Goal: Contribute content: Contribute content

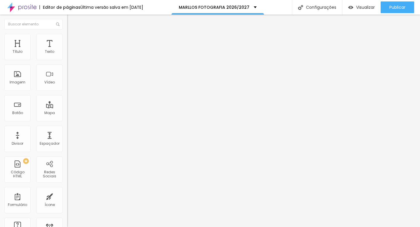
paste input "[URL][DOMAIN_NAME]"
type input "[URL][DOMAIN_NAME]"
drag, startPoint x: 57, startPoint y: 122, endPoint x: 0, endPoint y: 122, distance: 57.2
click at [67, 122] on div "Texto [PERSON_NAME] & [PERSON_NAME] Alinhamento [GEOGRAPHIC_DATA] Link URL [URL…" at bounding box center [100, 90] width 67 height 88
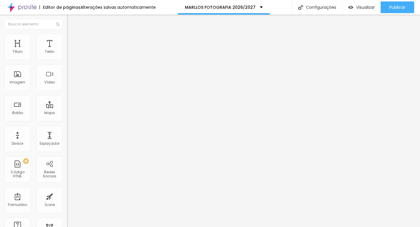
scroll to position [0, 0]
paste input "[URL][DOMAIN_NAME]"
type input "[URL][DOMAIN_NAME]"
drag, startPoint x: 55, startPoint y: 121, endPoint x: 0, endPoint y: 121, distance: 54.5
click at [67, 121] on div "Texto [PERSON_NAME] & [PERSON_NAME] - CARTORIO BARRA DA TIJUCA Alinhamento [GEO…" at bounding box center [100, 90] width 67 height 88
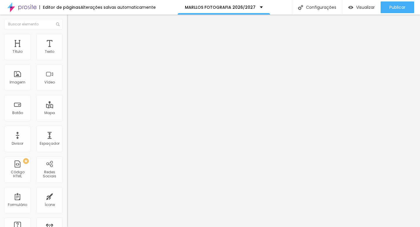
paste input "[URL][DOMAIN_NAME]"
type input "[URL][DOMAIN_NAME]"
paste input "[URL][DOMAIN_NAME]"
type input "[URL][DOMAIN_NAME]"
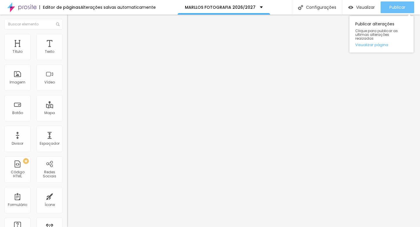
click at [392, 8] on span "Publicar" at bounding box center [397, 7] width 16 height 5
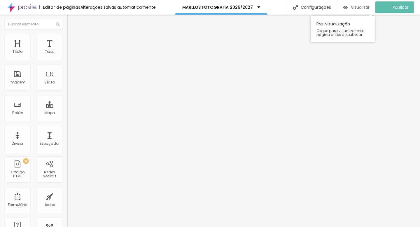
click at [364, 9] on span "Visualizar" at bounding box center [360, 7] width 19 height 5
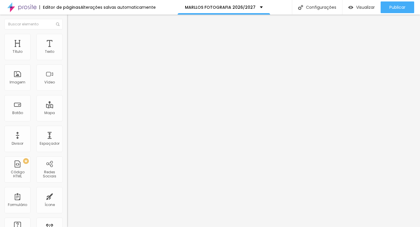
drag, startPoint x: 54, startPoint y: 123, endPoint x: 0, endPoint y: 119, distance: 54.4
click at [67, 119] on div "Texto [PERSON_NAME] & [PERSON_NAME] Alinhamento [GEOGRAPHIC_DATA] Link URL [URL…" at bounding box center [100, 90] width 67 height 88
paste input "[URL][DOMAIN_NAME]"
type input "[URL][DOMAIN_NAME]"
drag, startPoint x: 54, startPoint y: 66, endPoint x: 0, endPoint y: 64, distance: 53.7
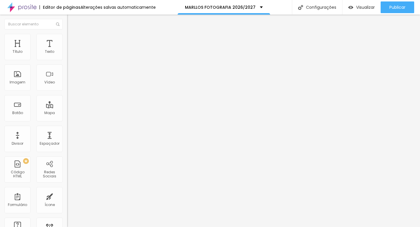
click at [67, 65] on div "Texto [PERSON_NAME] & [PERSON_NAME] Alinhamento [GEOGRAPHIC_DATA] Link URL [URL…" at bounding box center [100, 90] width 67 height 88
type input "ANA & FILIPE - HOTEL [GEOGRAPHIC_DATA]"
click at [67, 125] on div "URL [URL][DOMAIN_NAME]" at bounding box center [100, 118] width 67 height 14
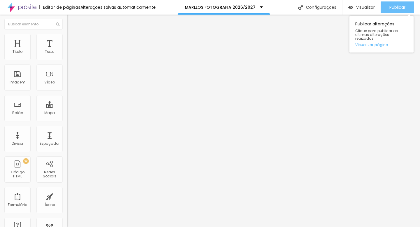
click at [399, 4] on div "Publicar" at bounding box center [397, 7] width 16 height 12
click at [405, 6] on span "Publicar" at bounding box center [397, 7] width 16 height 5
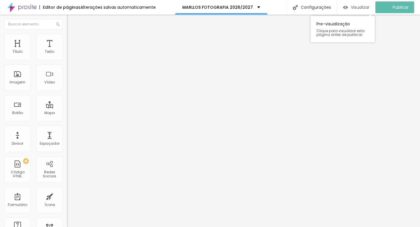
click at [363, 5] on span "Visualizar" at bounding box center [360, 7] width 19 height 5
